Goal: Task Accomplishment & Management: Complete application form

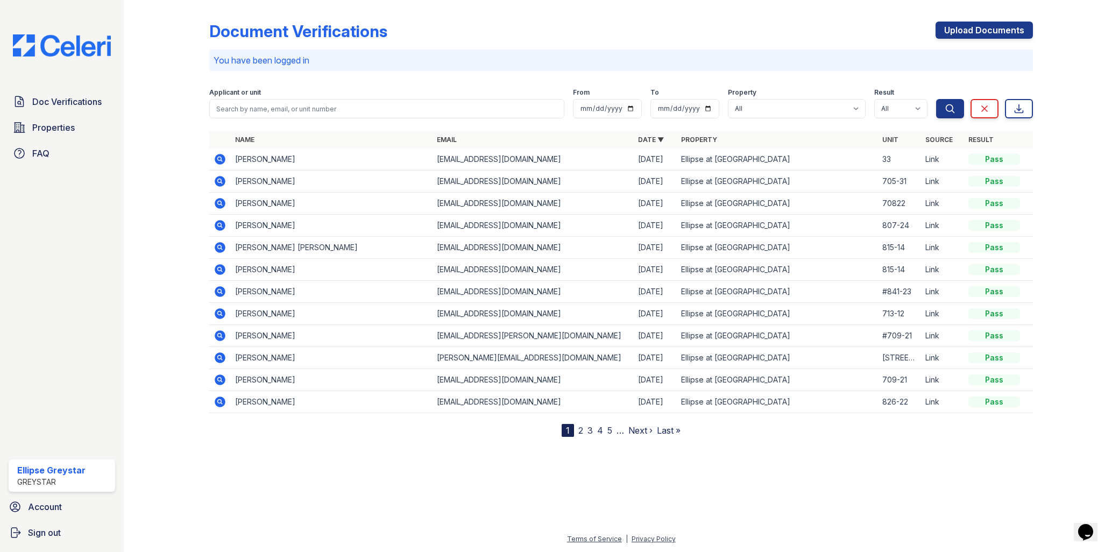
drag, startPoint x: 970, startPoint y: 33, endPoint x: 518, endPoint y: 235, distance: 494.8
click at [970, 33] on link "Upload Documents" at bounding box center [984, 30] width 97 height 17
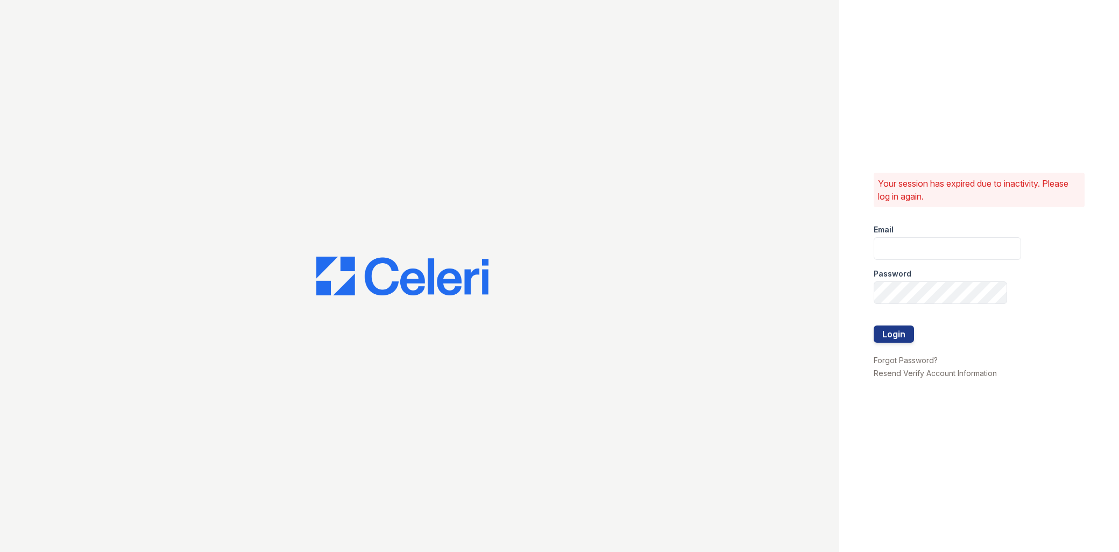
type input "ellipseamgr@greystar.com"
click at [903, 330] on button "Login" at bounding box center [894, 334] width 40 height 17
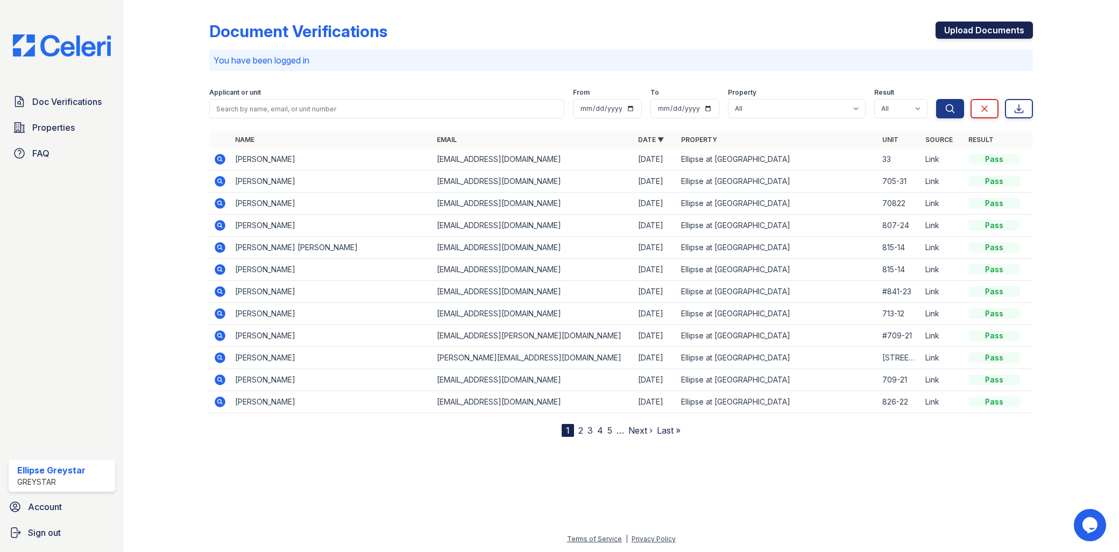
click at [979, 29] on link "Upload Documents" at bounding box center [984, 30] width 97 height 17
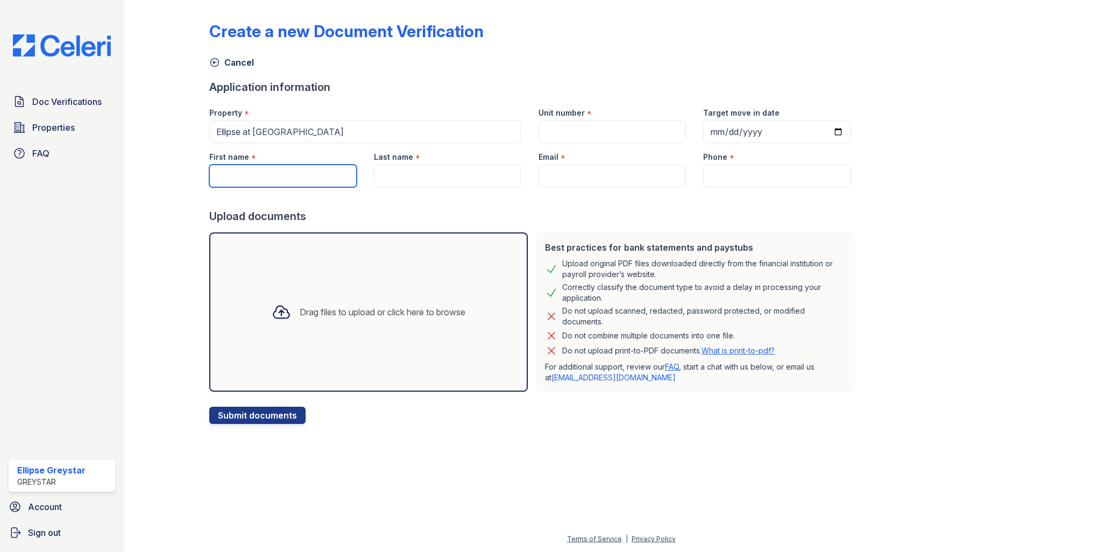
click at [281, 169] on input "First name" at bounding box center [282, 176] width 147 height 23
click at [274, 173] on input "hose" at bounding box center [282, 176] width 147 height 23
type input "[PERSON_NAME]"
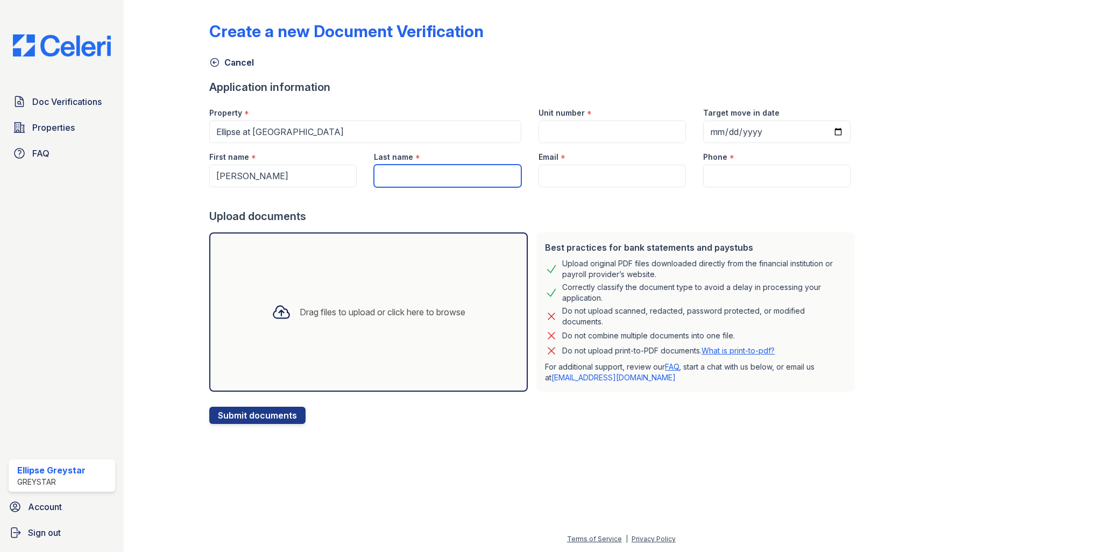
click at [427, 174] on input "Last name" at bounding box center [447, 176] width 147 height 23
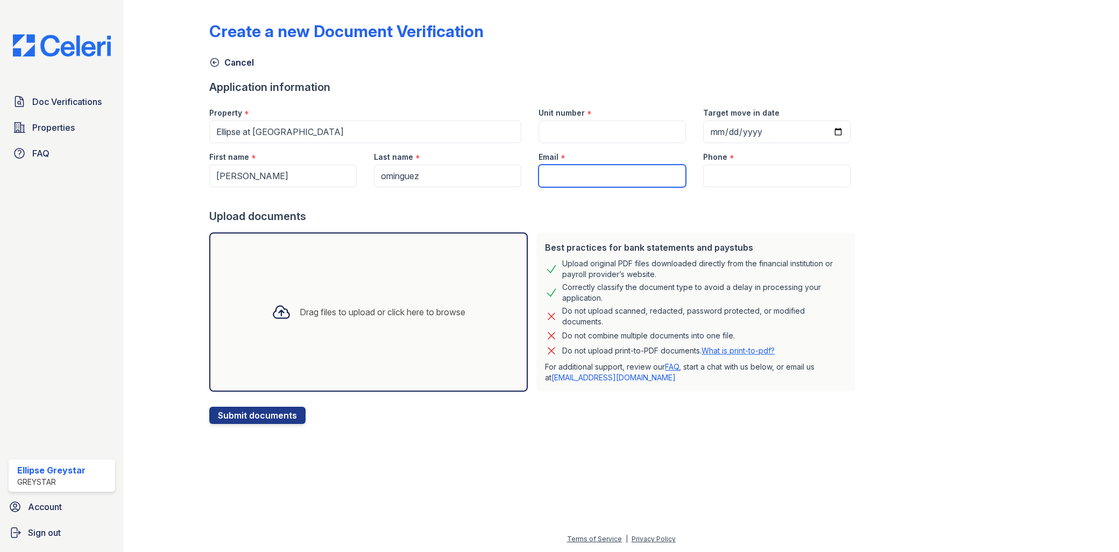
click at [601, 182] on input "Email" at bounding box center [612, 176] width 147 height 23
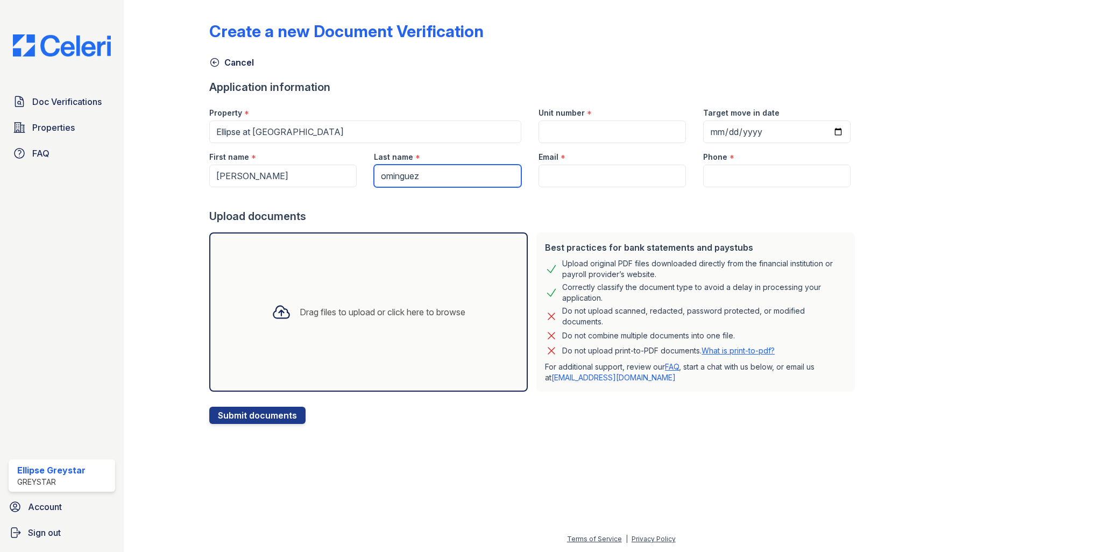
click at [379, 174] on input "ominguez" at bounding box center [447, 176] width 147 height 23
click at [375, 174] on input "ominguez" at bounding box center [447, 176] width 147 height 23
type input "[PERSON_NAME]"
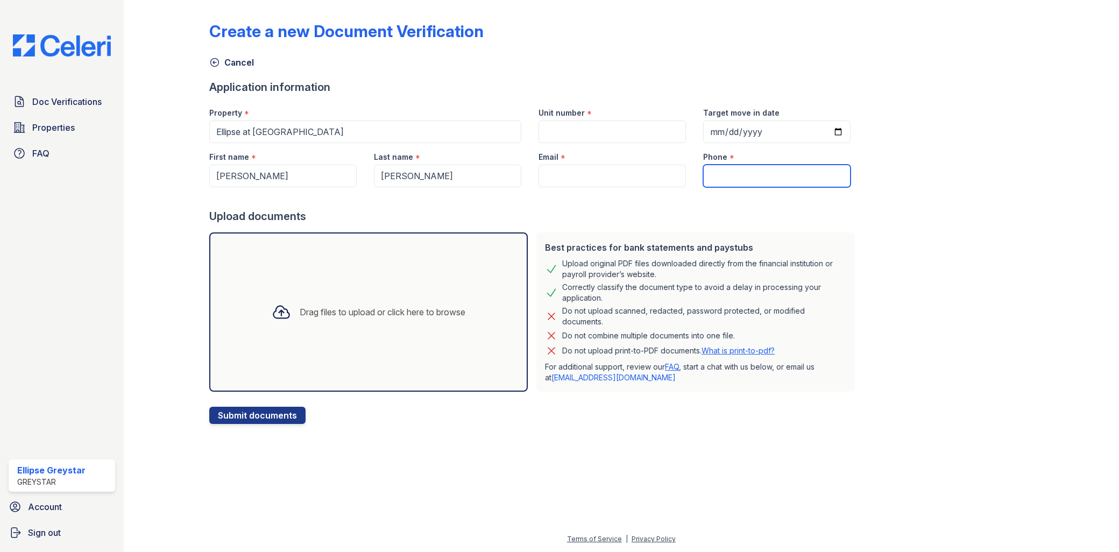
click at [732, 181] on input "Phone" at bounding box center [776, 176] width 147 height 23
click at [561, 136] on input "Unit number" at bounding box center [612, 132] width 147 height 23
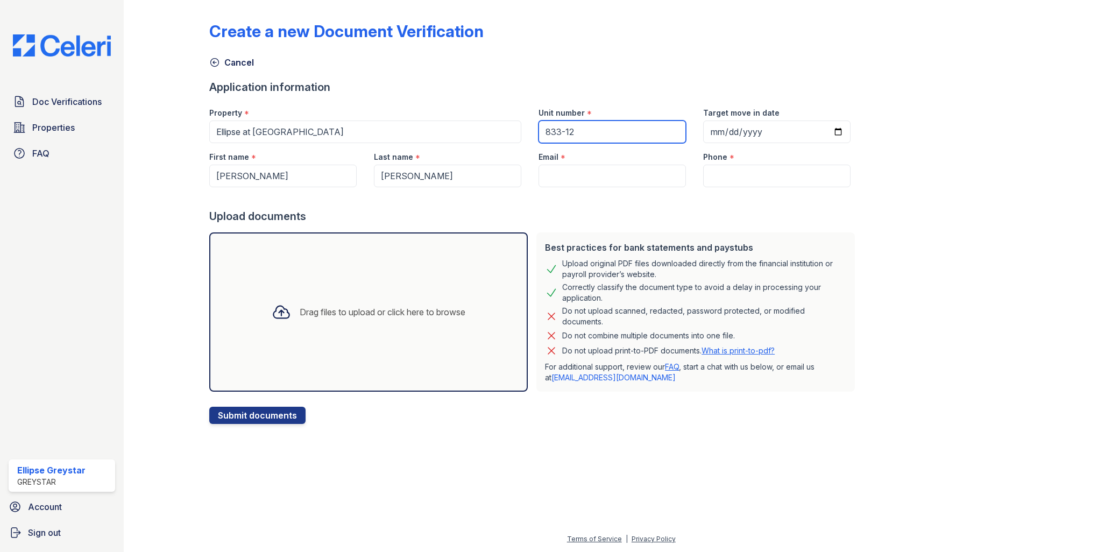
type input "833-12"
click at [975, 321] on div "Create a new Document Verification Cancel Application information Property * El…" at bounding box center [621, 214] width 824 height 420
click at [331, 327] on div "Drag files to upload or click here to browse" at bounding box center [368, 312] width 211 height 37
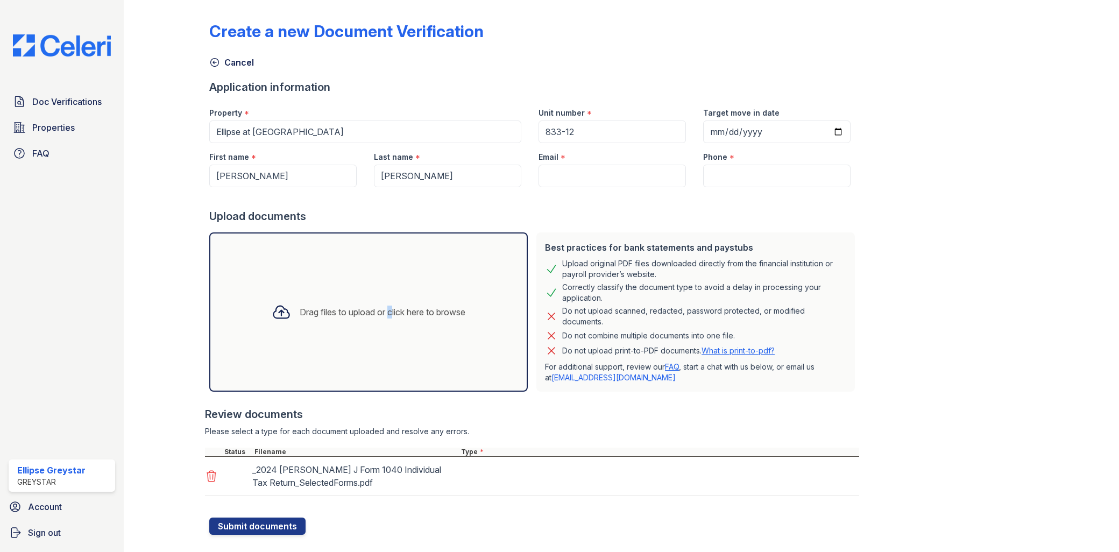
click at [383, 334] on div "Drag files to upload or click here to browse" at bounding box center [368, 311] width 319 height 159
click at [496, 487] on div "Select type Paystub Bank Statement Offer Letter Tax Documents Benefit Award Let…" at bounding box center [528, 476] width 143 height 30
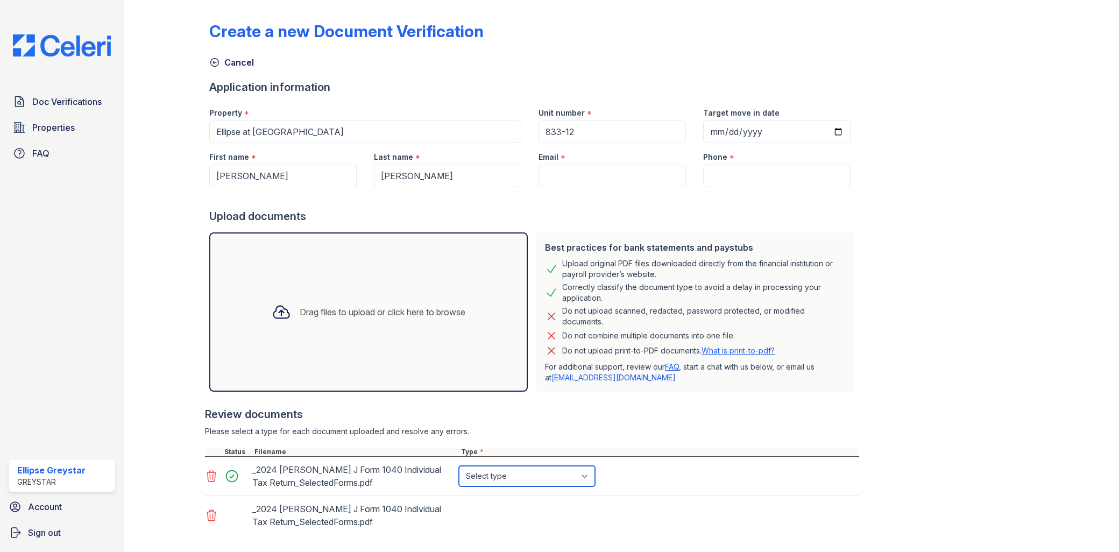
click at [497, 476] on select "Select type Paystub Bank Statement Offer Letter Tax Documents Benefit Award Let…" at bounding box center [527, 476] width 136 height 20
select select "tax_documents"
click at [459, 466] on select "Select type Paystub Bank Statement Offer Letter Tax Documents Benefit Award Let…" at bounding box center [527, 476] width 136 height 20
click at [527, 521] on select "Select type Paystub Bank Statement Offer Letter Tax Documents Benefit Award Let…" at bounding box center [527, 515] width 136 height 20
select select "tax_documents"
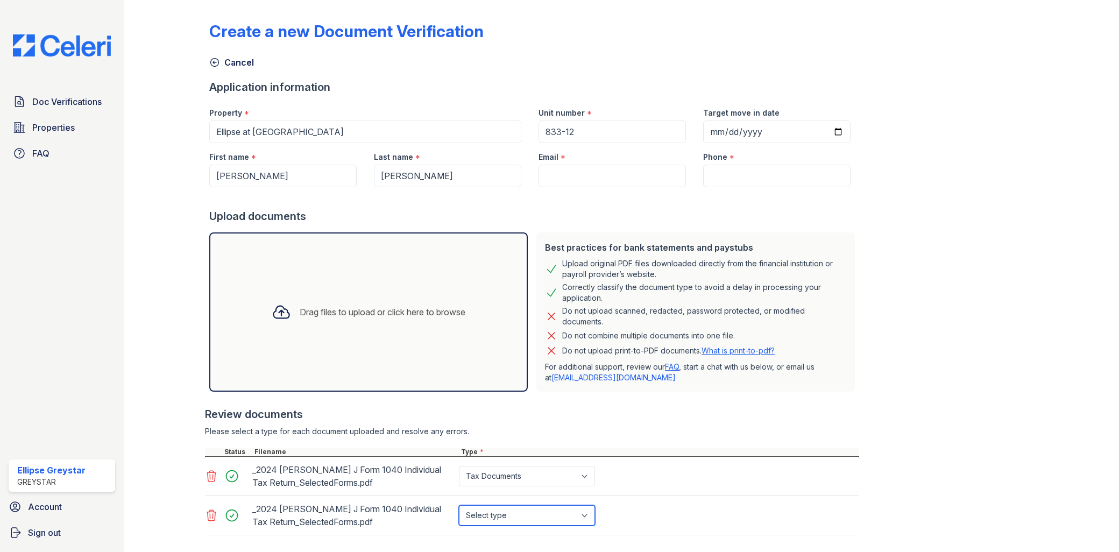
click at [459, 505] on select "Select type Paystub Bank Statement Offer Letter Tax Documents Benefit Award Let…" at bounding box center [527, 515] width 136 height 20
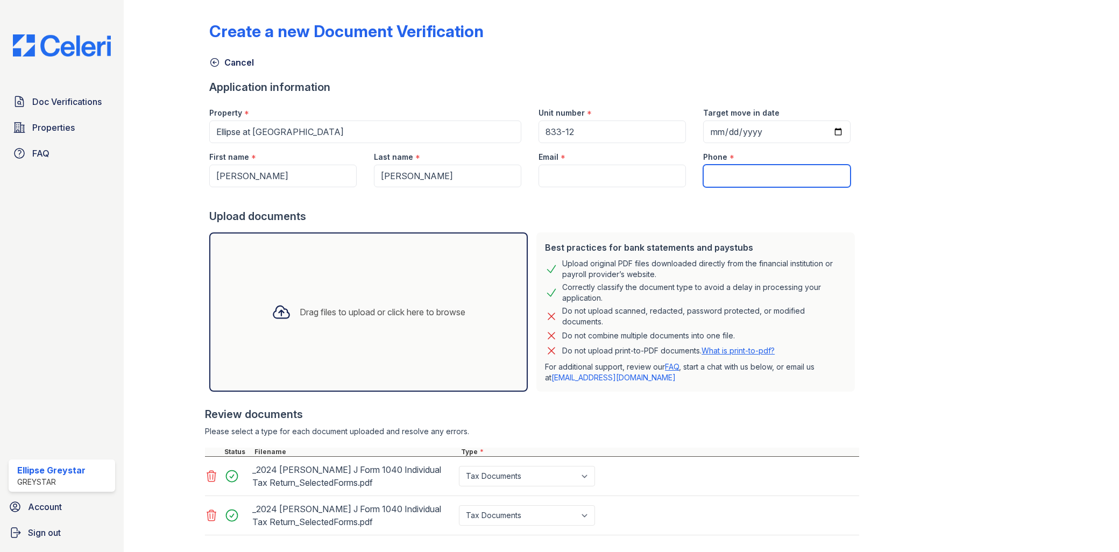
click at [703, 183] on input "Phone" at bounding box center [776, 176] width 147 height 23
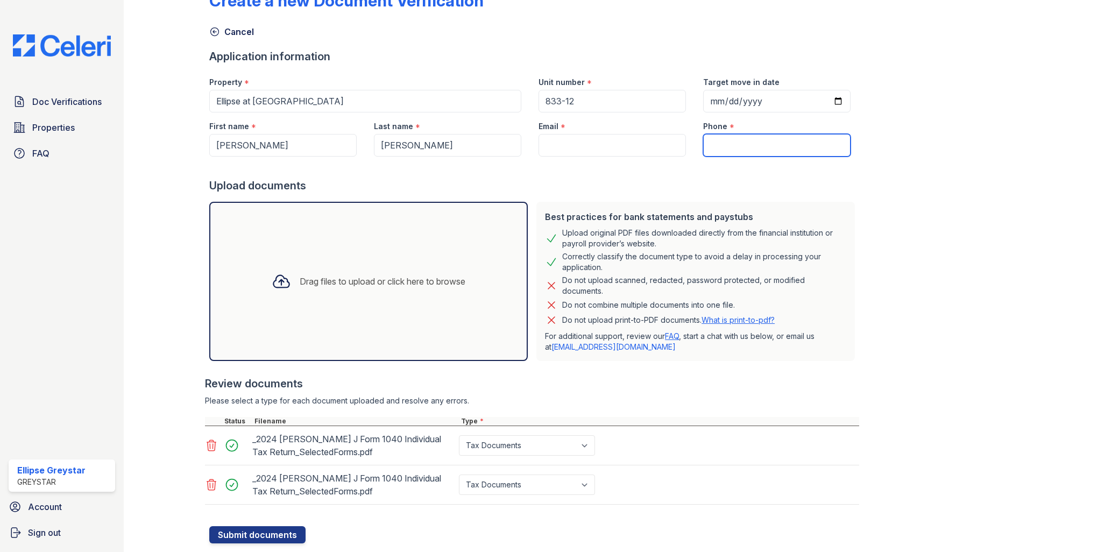
scroll to position [58, 0]
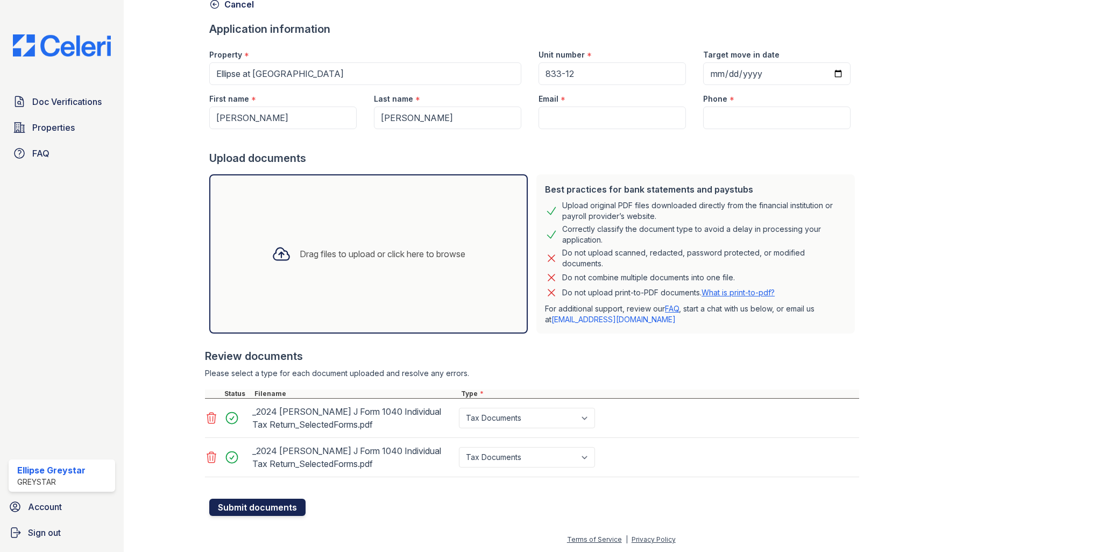
click at [273, 509] on button "Submit documents" at bounding box center [257, 507] width 96 height 17
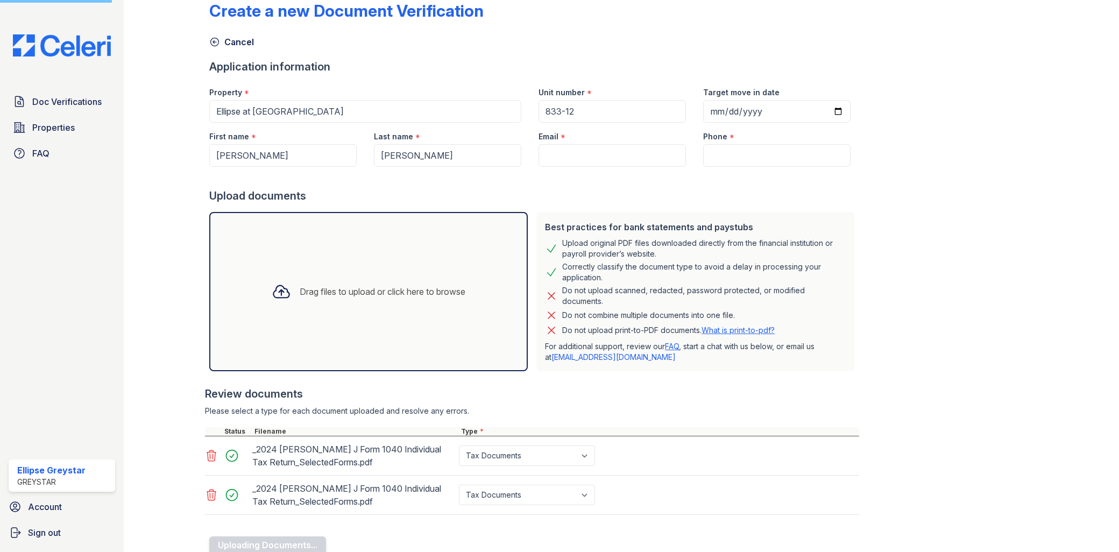
scroll to position [0, 0]
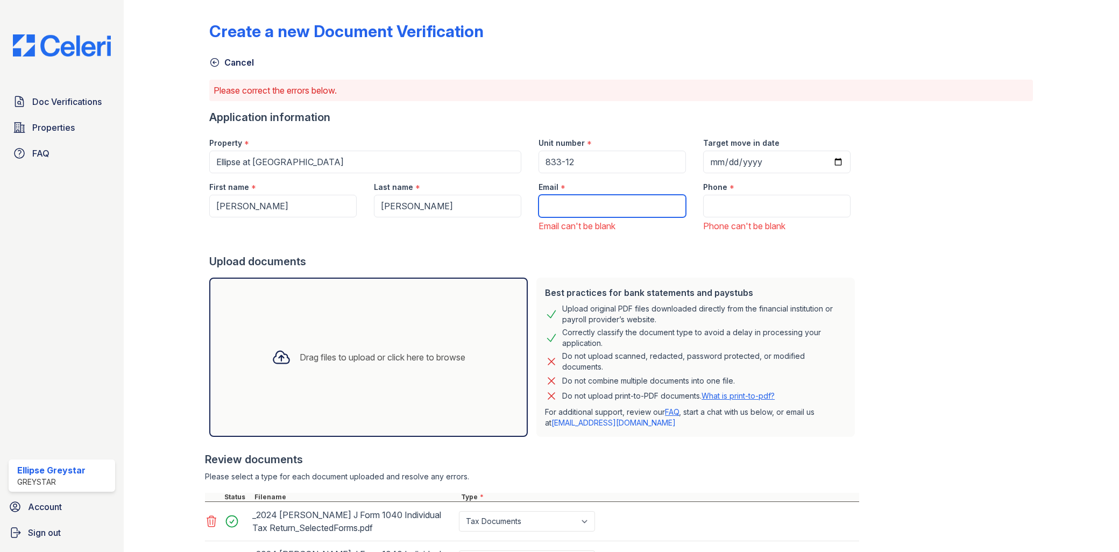
click at [578, 205] on input "Email" at bounding box center [612, 206] width 147 height 23
type input "[EMAIL_ADDRESS][DOMAIN_NAME]"
click at [770, 216] on div "Phone * Phone can't be blank" at bounding box center [777, 202] width 165 height 59
click at [763, 211] on input "Phone" at bounding box center [776, 206] width 147 height 23
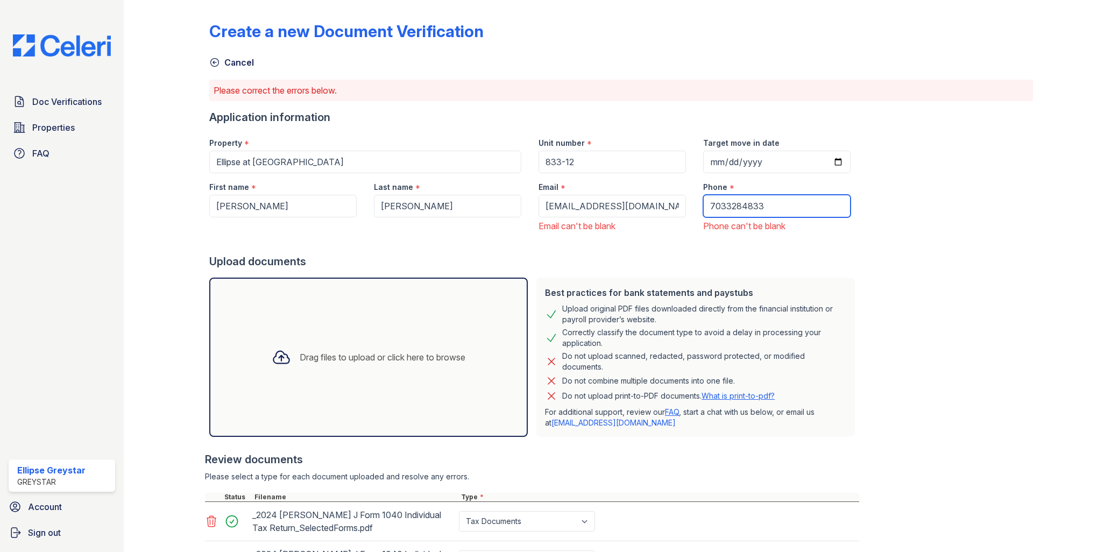
type input "7033284833"
click at [998, 280] on div "Create a new Document Verification Cancel Please correct the errors below. Appl…" at bounding box center [621, 311] width 824 height 615
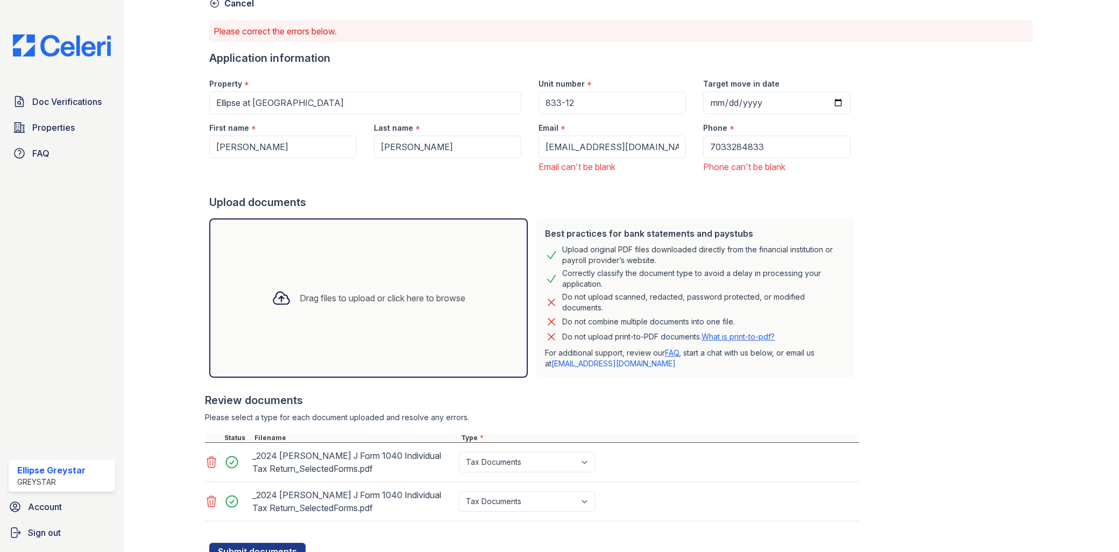
scroll to position [104, 0]
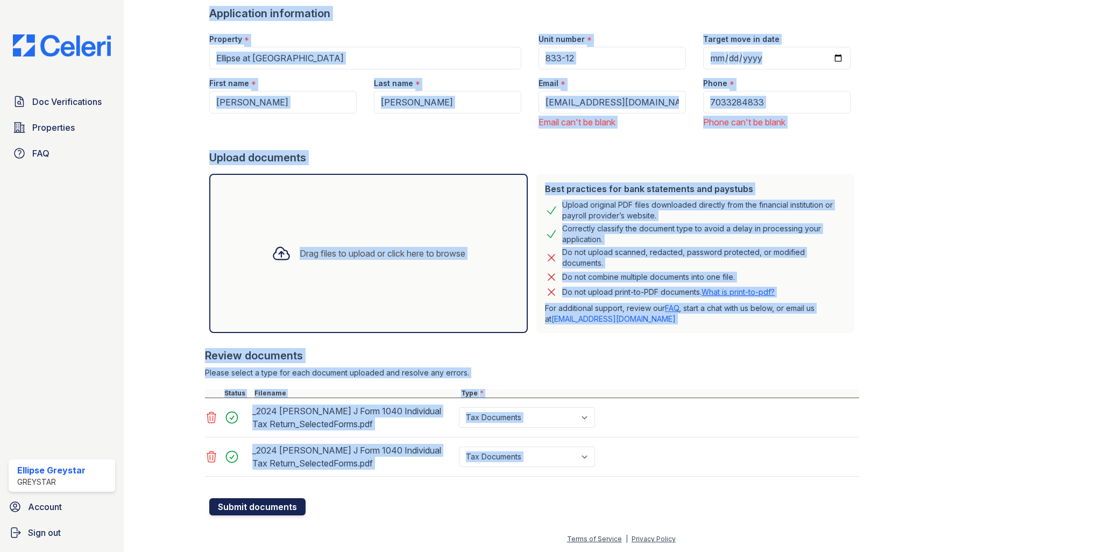
click at [208, 509] on div "Create a new Document Verification Cancel Please correct the errors below. Appl…" at bounding box center [621, 214] width 961 height 637
drag, startPoint x: 208, startPoint y: 509, endPoint x: 235, endPoint y: 504, distance: 26.8
click at [235, 504] on button "Submit documents" at bounding box center [257, 506] width 96 height 17
click at [474, 495] on div at bounding box center [534, 493] width 650 height 11
